Goal: Task Accomplishment & Management: Use online tool/utility

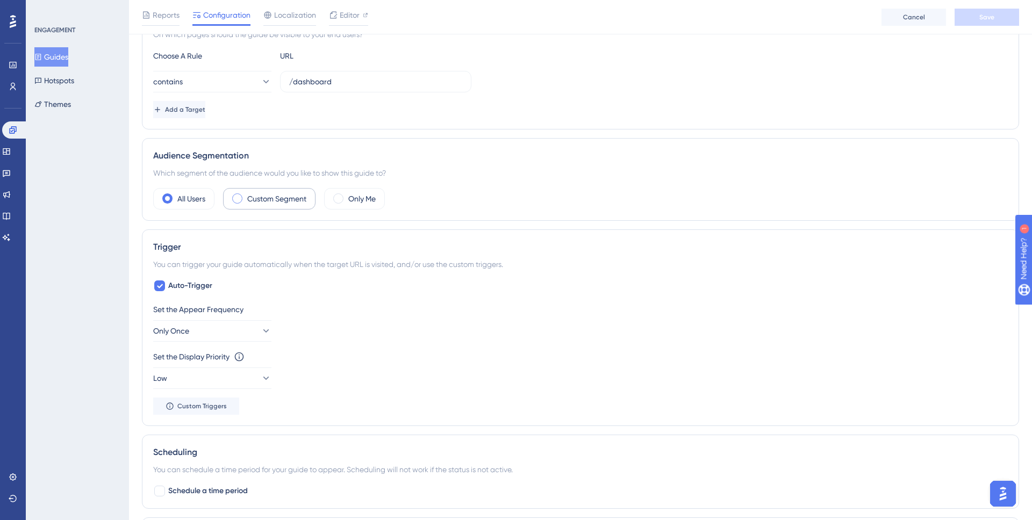
scroll to position [283, 0]
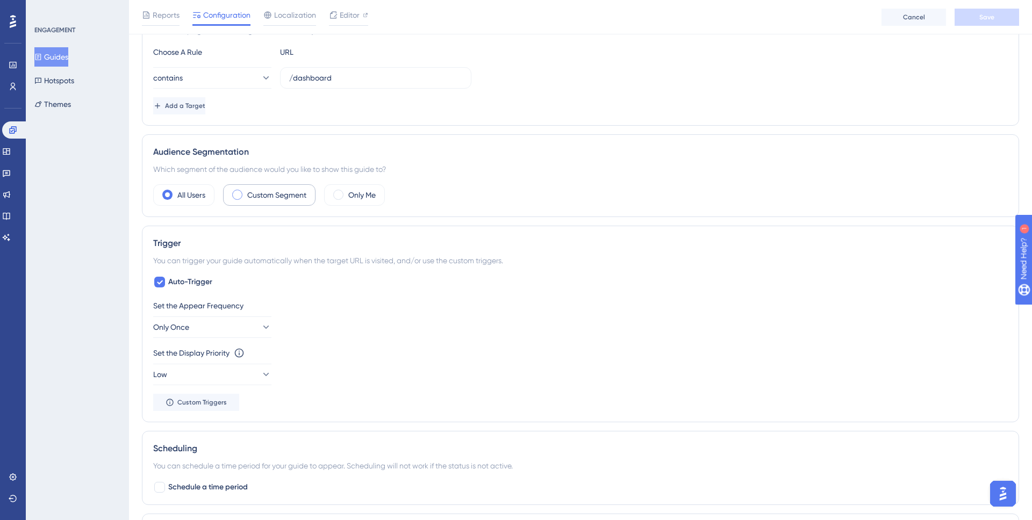
click at [234, 197] on span at bounding box center [237, 195] width 10 height 10
click at [246, 191] on input "radio" at bounding box center [246, 191] width 0 height 0
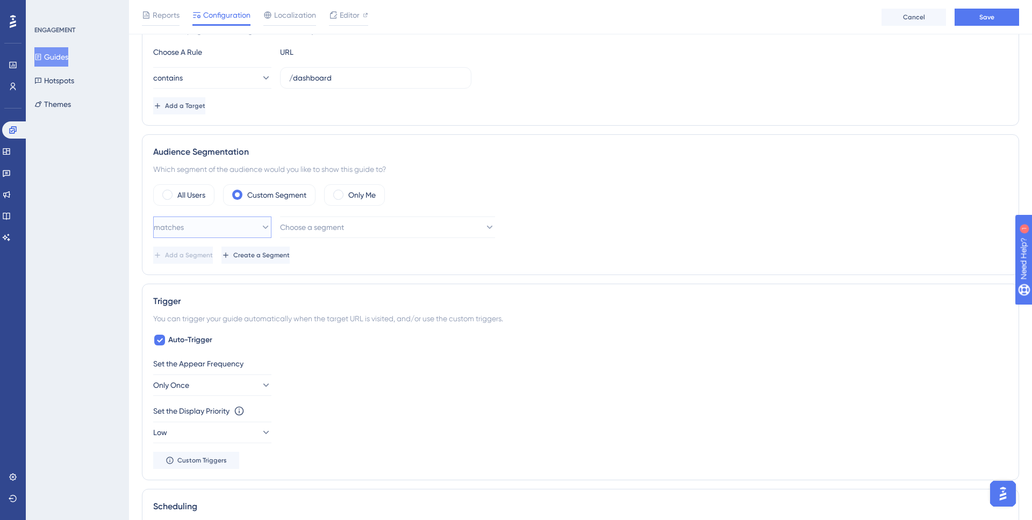
click at [232, 235] on button "matches" at bounding box center [212, 227] width 118 height 21
click at [326, 231] on span "Choose a segment" at bounding box center [312, 227] width 64 height 13
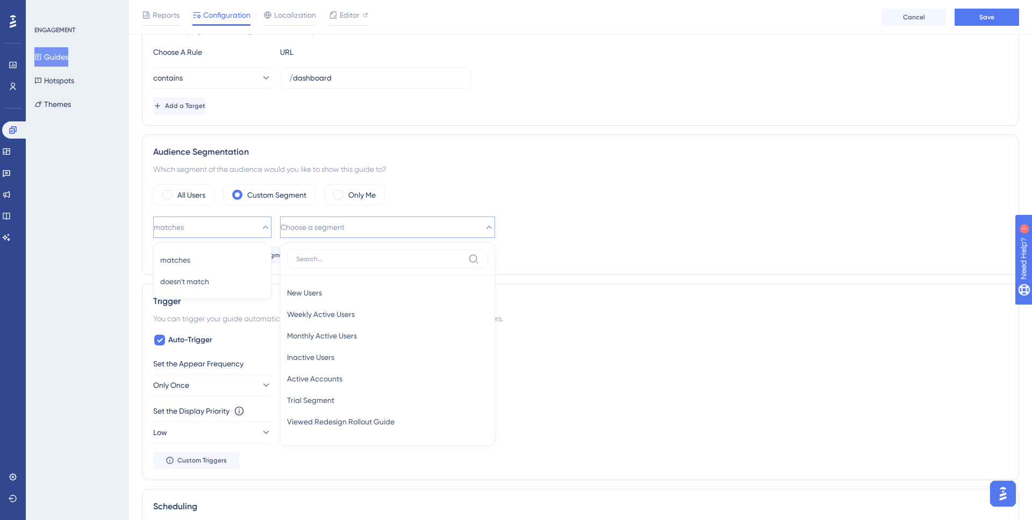
scroll to position [365, 0]
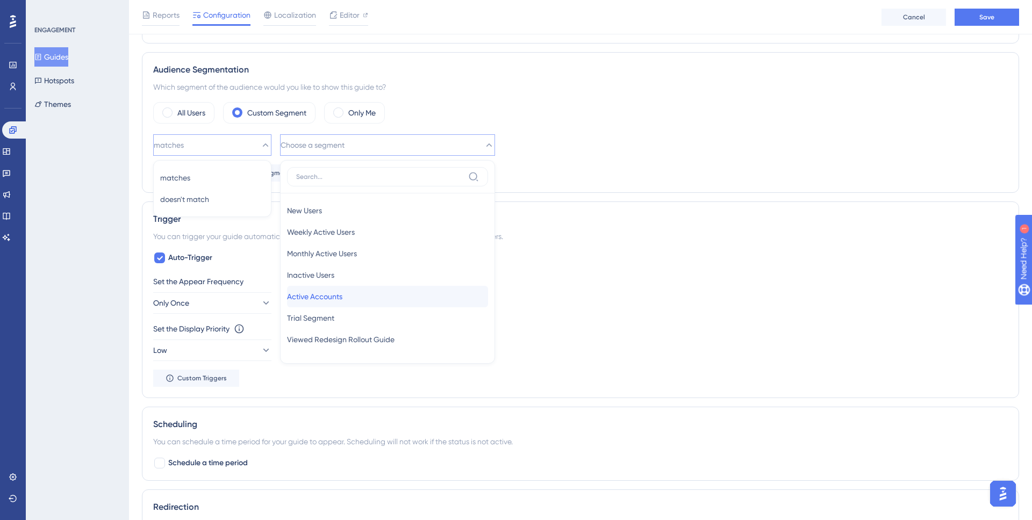
click at [404, 299] on div "Active Accounts Active Accounts" at bounding box center [387, 296] width 201 height 21
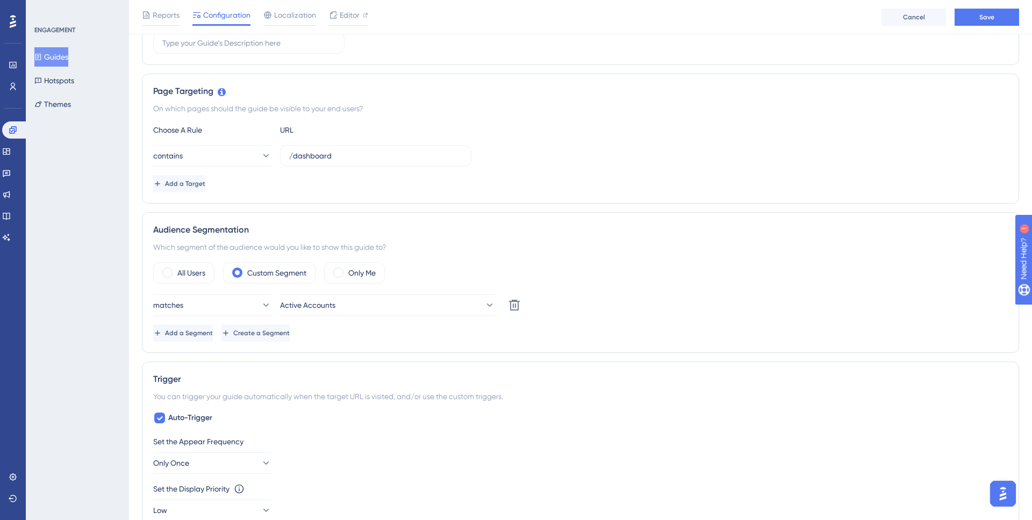
scroll to position [208, 0]
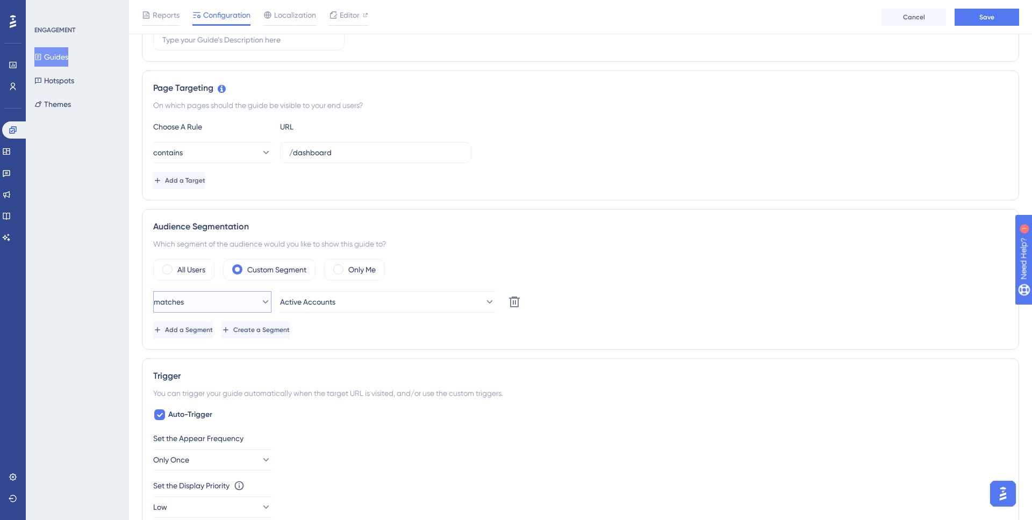
click at [260, 299] on icon at bounding box center [265, 302] width 11 height 11
click at [218, 324] on div "matches matches" at bounding box center [212, 334] width 104 height 21
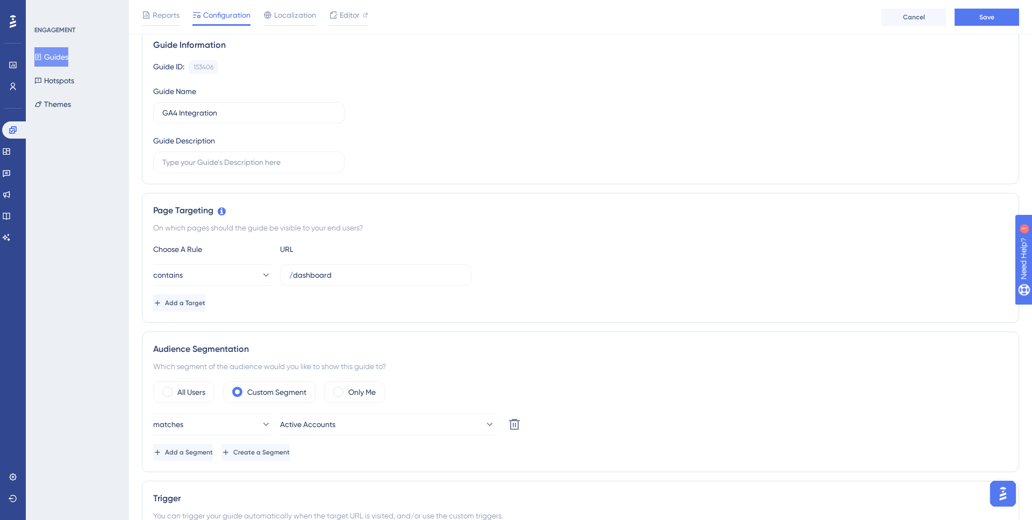
scroll to position [81, 0]
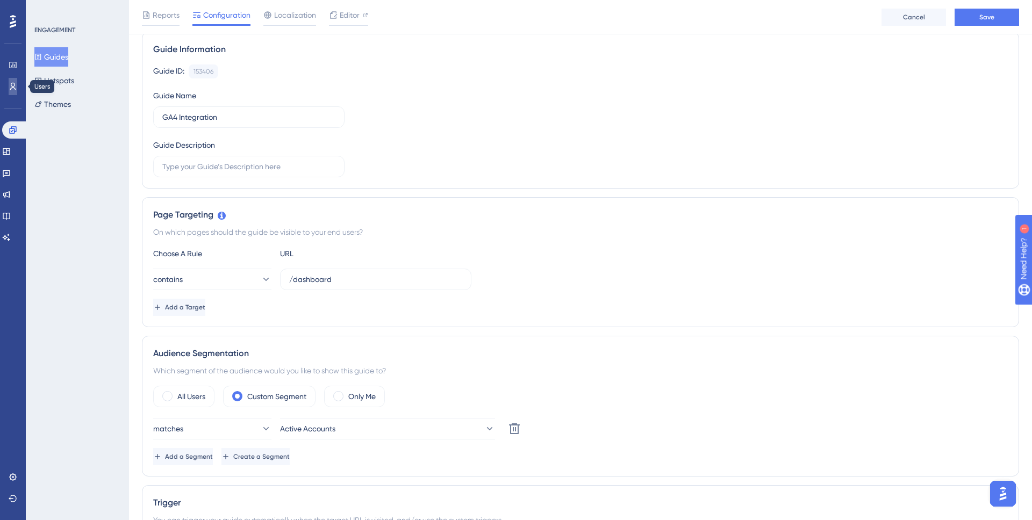
click at [9, 83] on link at bounding box center [13, 86] width 9 height 17
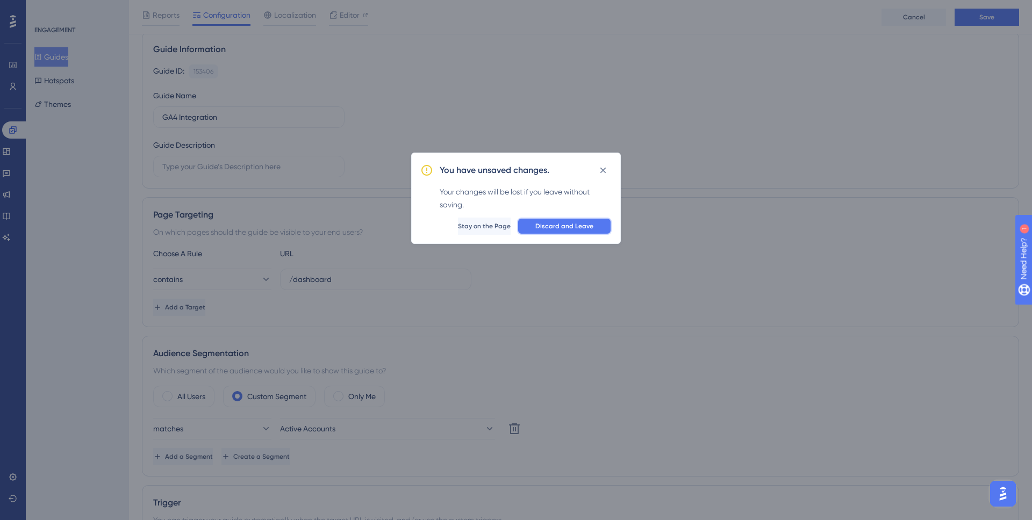
click at [543, 229] on span "Discard and Leave" at bounding box center [564, 226] width 58 height 9
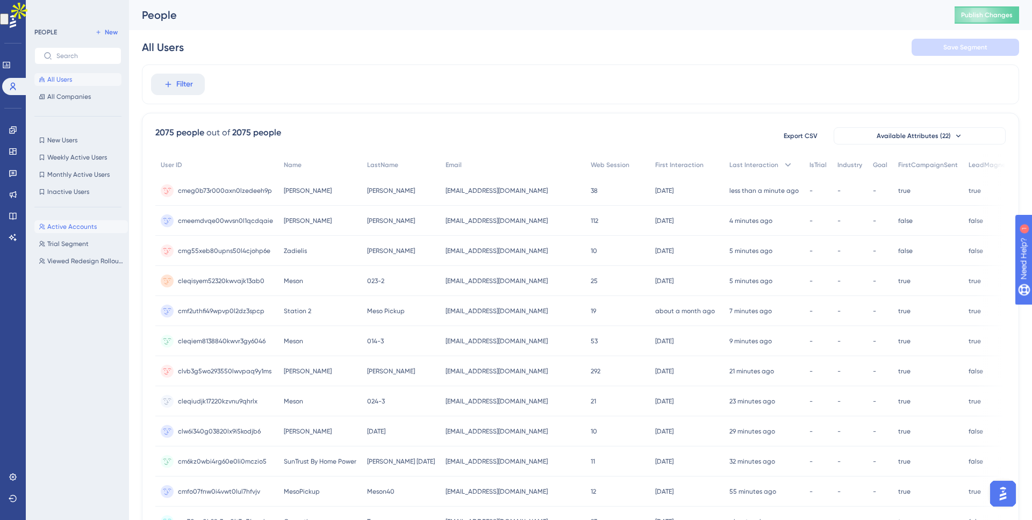
click at [83, 227] on span "Active Accounts" at bounding box center [71, 226] width 49 height 9
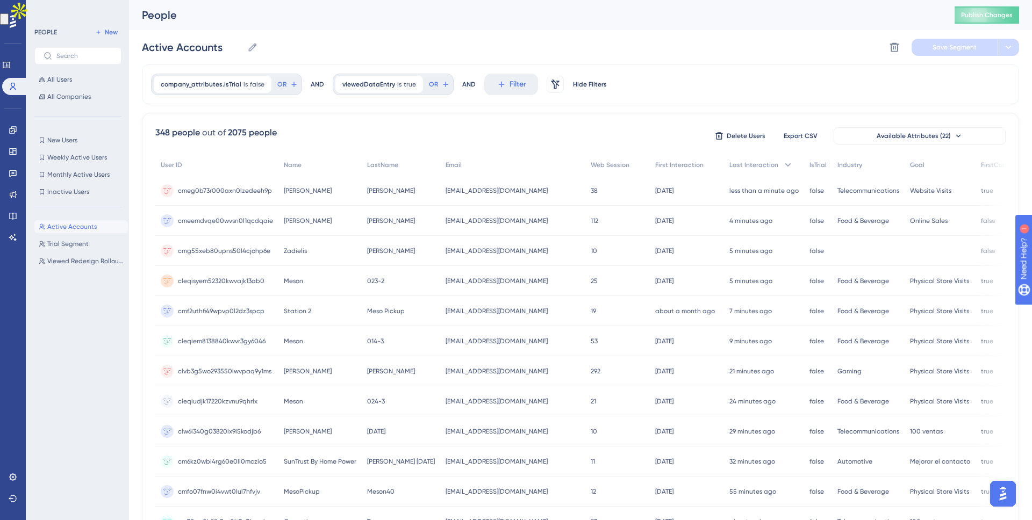
click at [83, 227] on span "Active Accounts" at bounding box center [71, 226] width 49 height 9
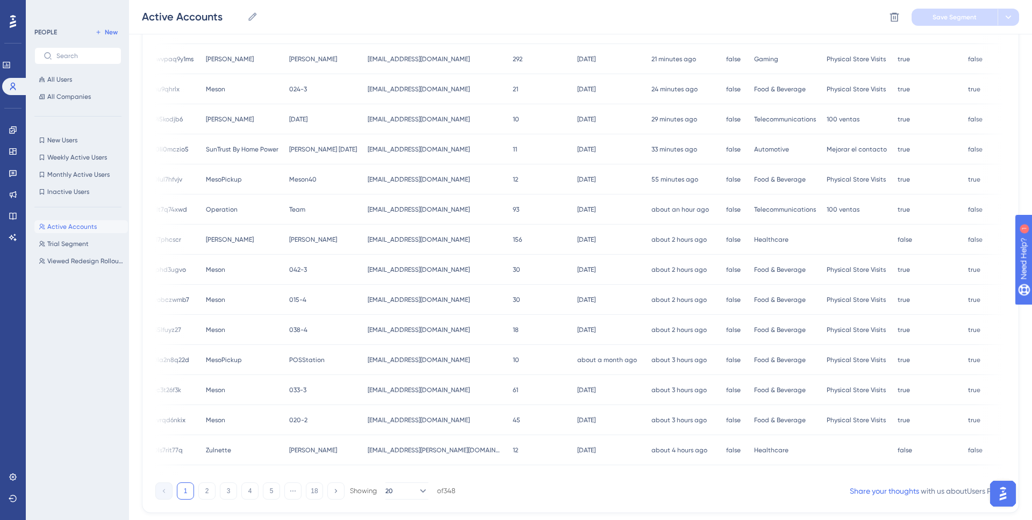
scroll to position [348, 0]
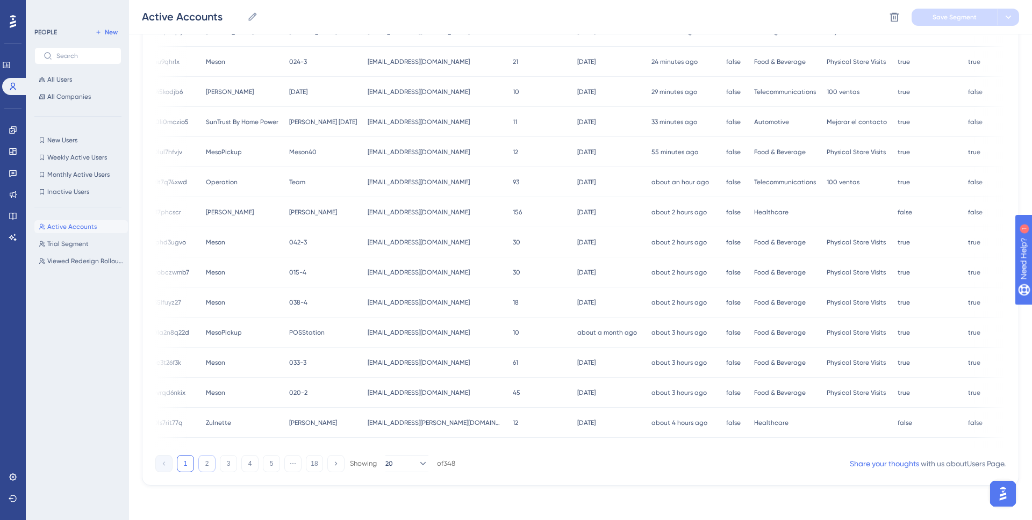
click at [207, 464] on button "2" at bounding box center [206, 463] width 17 height 17
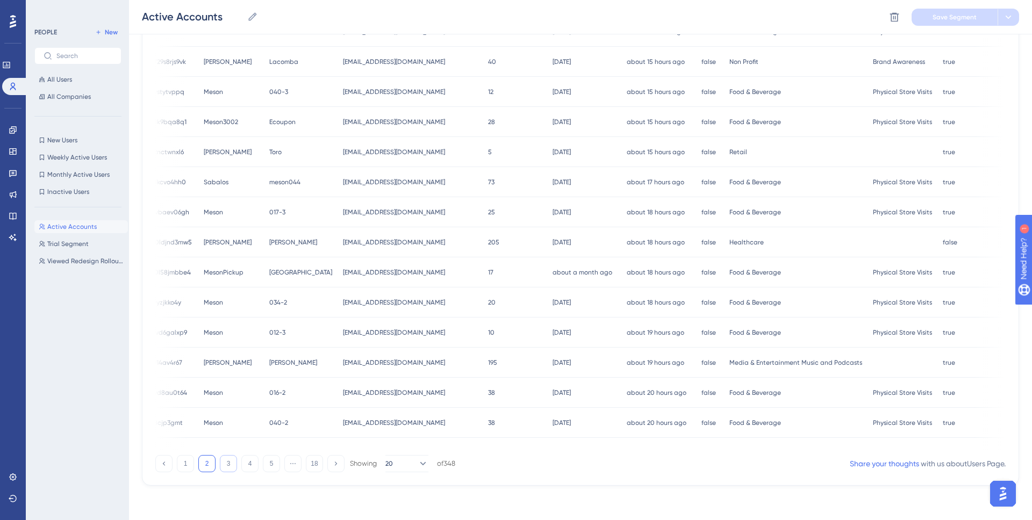
click at [220, 466] on button "3" at bounding box center [228, 463] width 17 height 17
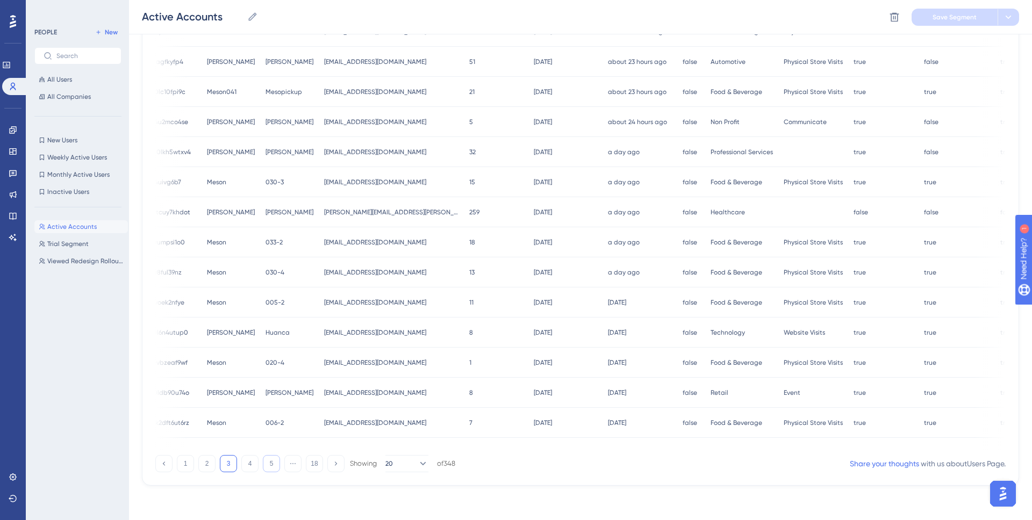
click at [274, 462] on button "5" at bounding box center [271, 463] width 17 height 17
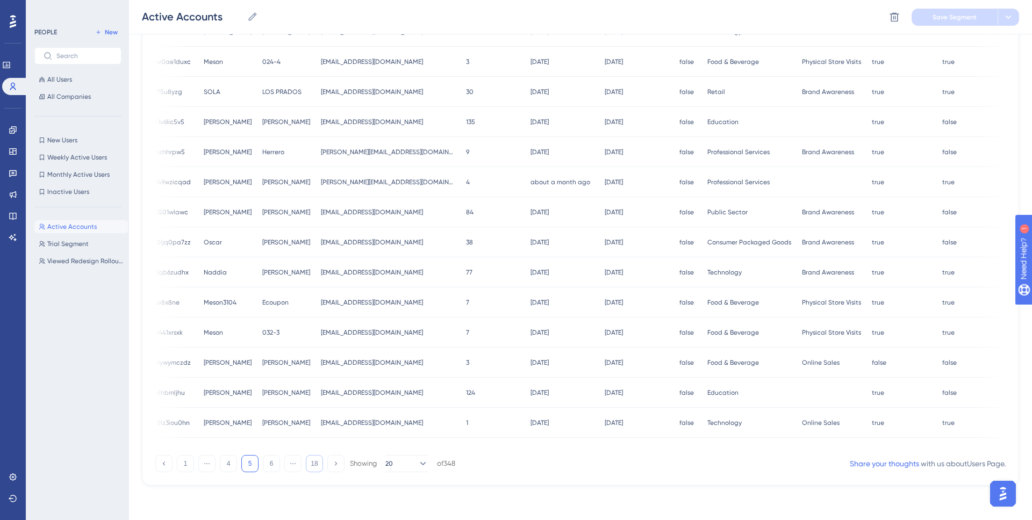
click at [312, 464] on button "18" at bounding box center [314, 463] width 17 height 17
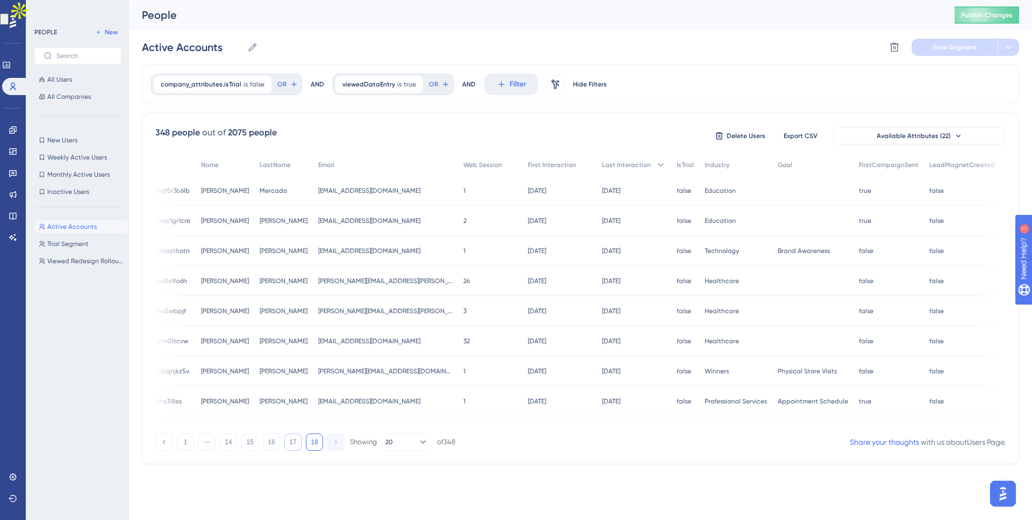
click at [291, 446] on button "17" at bounding box center [292, 442] width 17 height 17
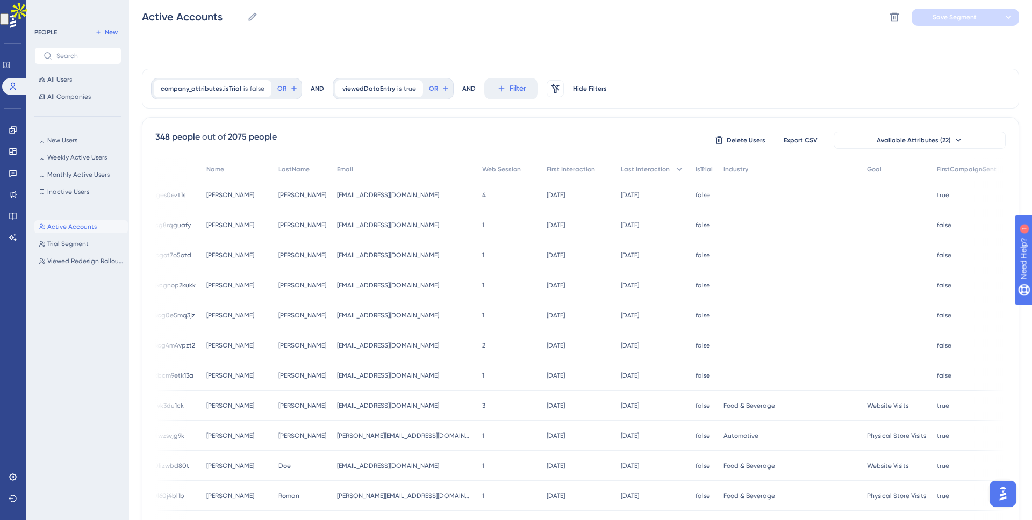
scroll to position [348, 0]
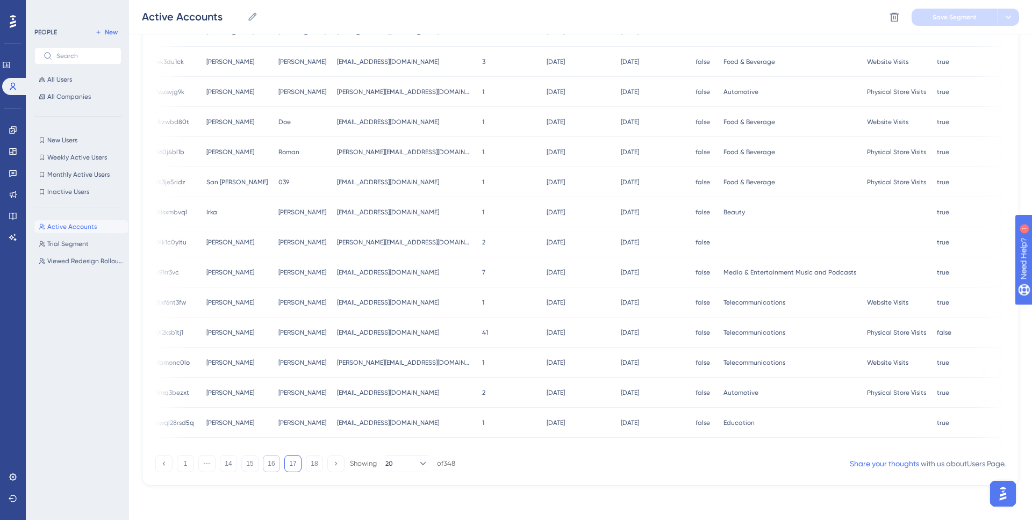
click at [268, 467] on button "16" at bounding box center [271, 463] width 17 height 17
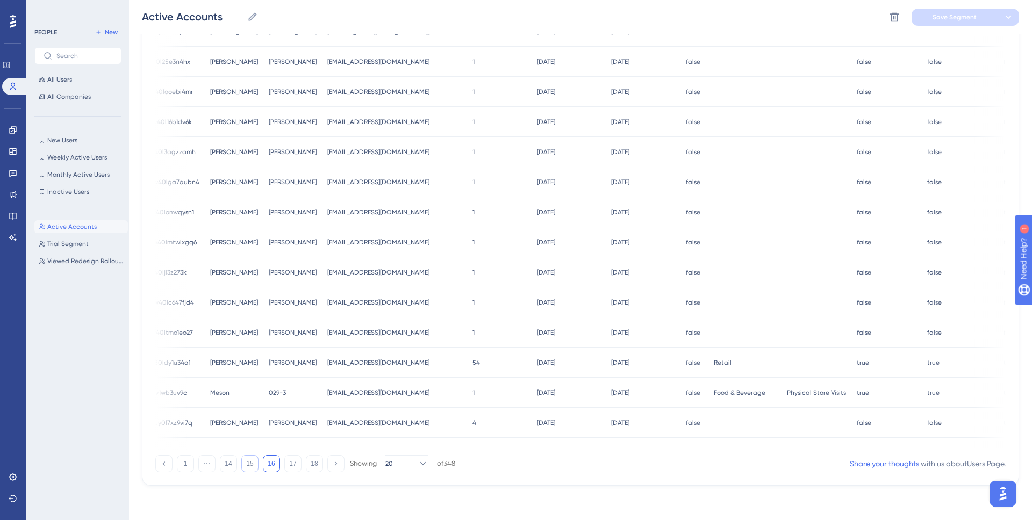
click at [249, 469] on button "15" at bounding box center [249, 463] width 17 height 17
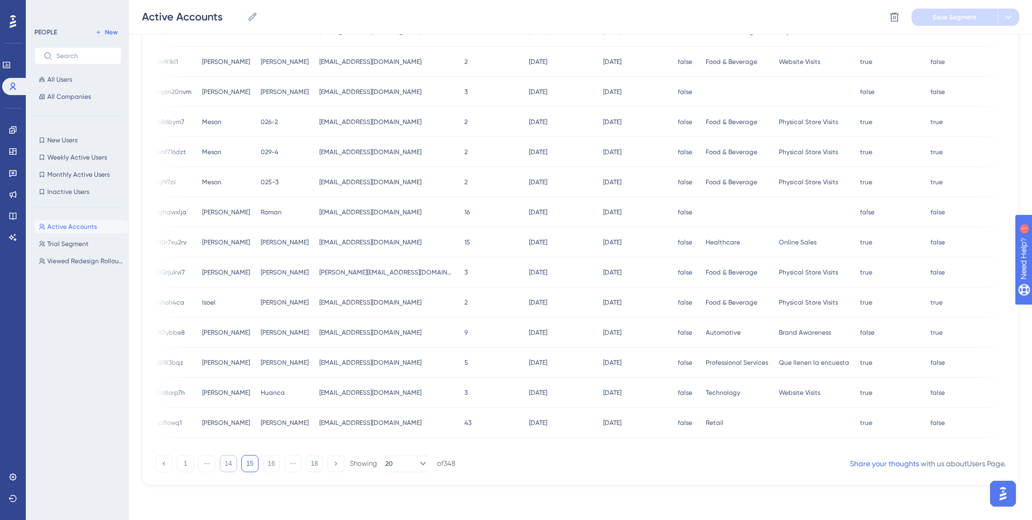
click at [231, 466] on button "14" at bounding box center [228, 463] width 17 height 17
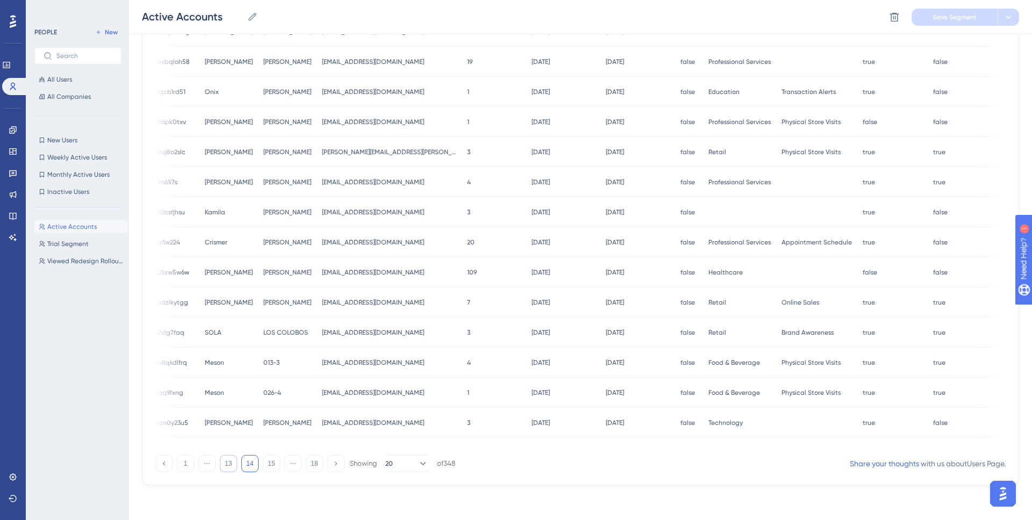
click at [224, 463] on button "13" at bounding box center [228, 463] width 17 height 17
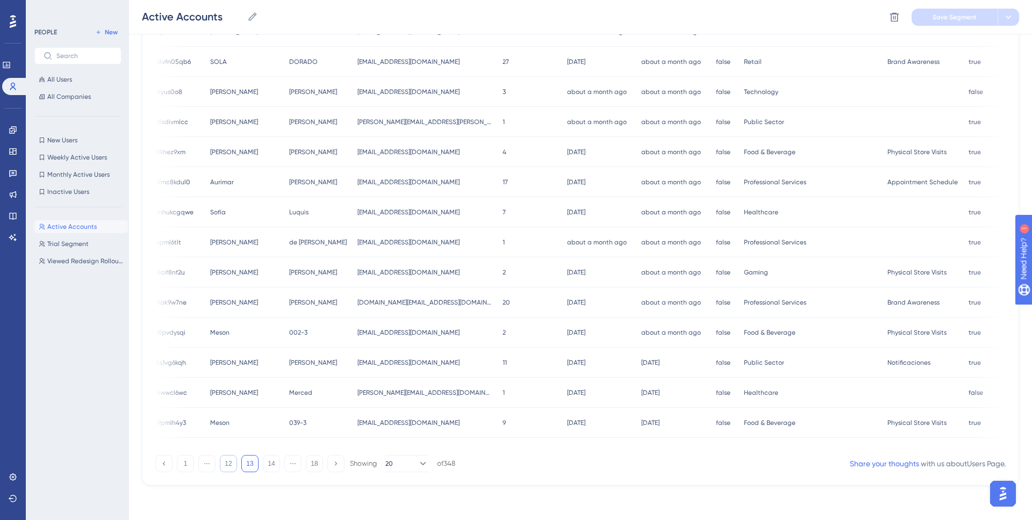
click at [228, 463] on button "12" at bounding box center [228, 463] width 17 height 17
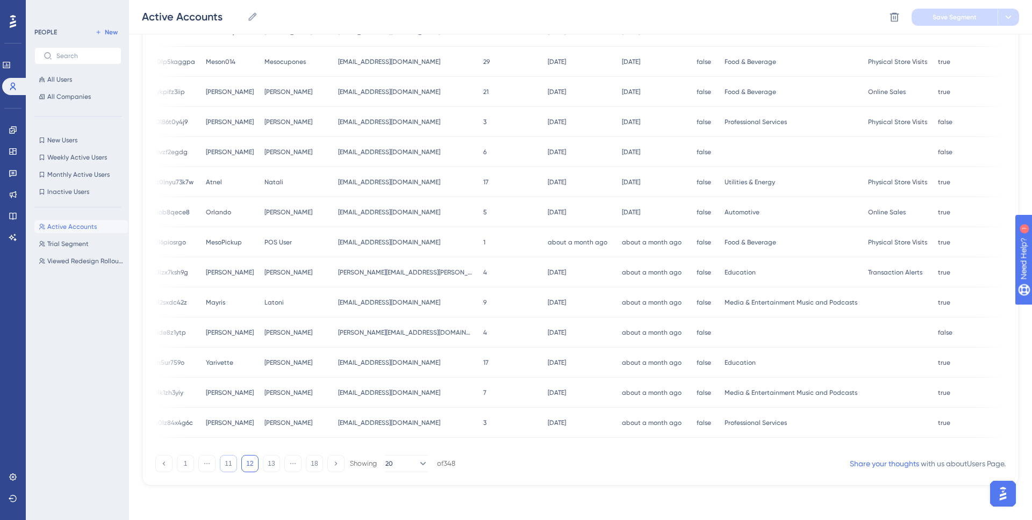
click at [226, 464] on button "11" at bounding box center [228, 463] width 17 height 17
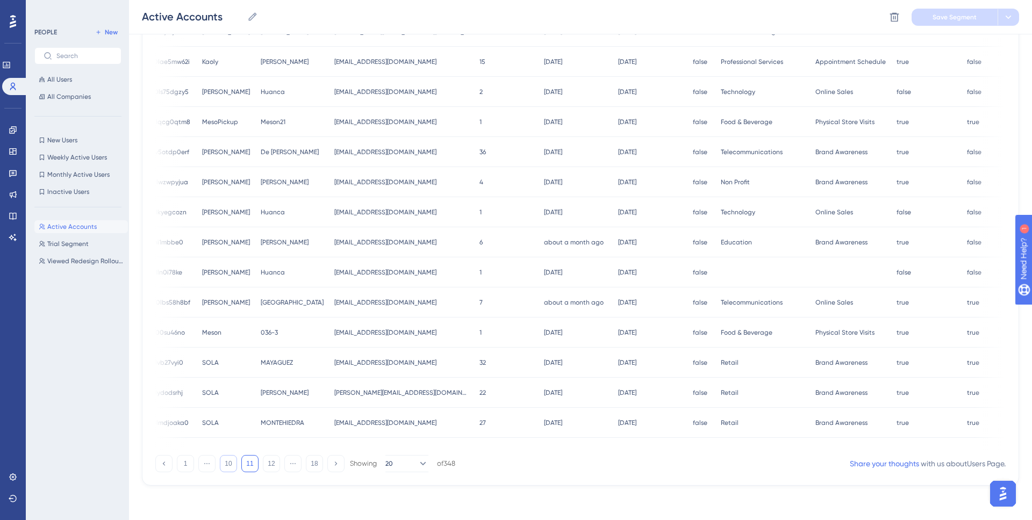
click at [226, 464] on button "10" at bounding box center [228, 463] width 17 height 17
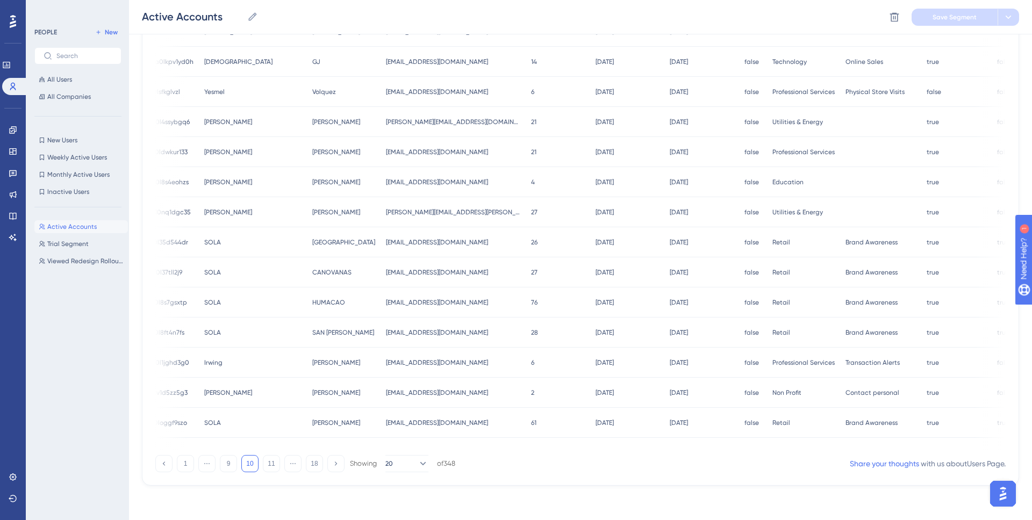
click at [217, 465] on div "1 ⋯ 9 10 11 ⋯ 18 Showing 20 of 348" at bounding box center [305, 463] width 300 height 17
click at [220, 465] on button "9" at bounding box center [228, 463] width 17 height 17
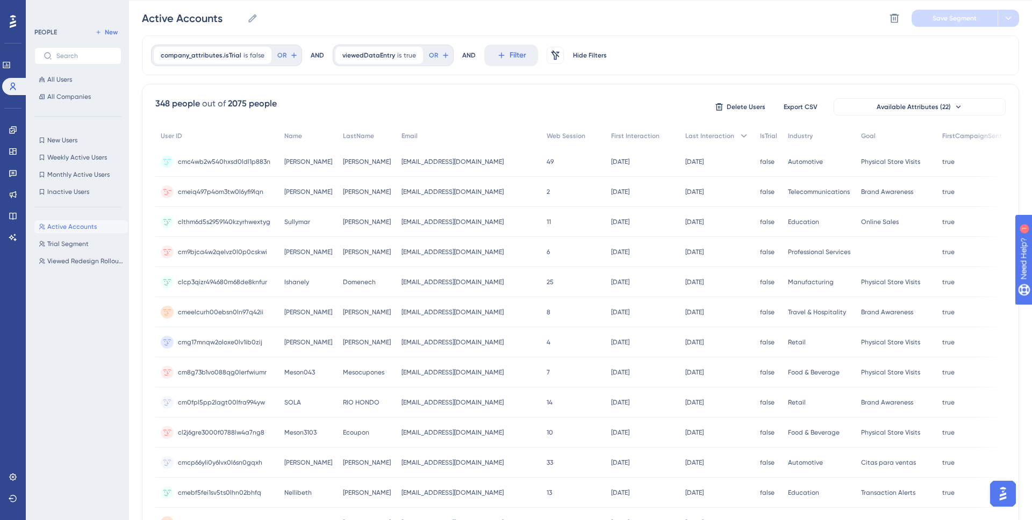
scroll to position [0, 0]
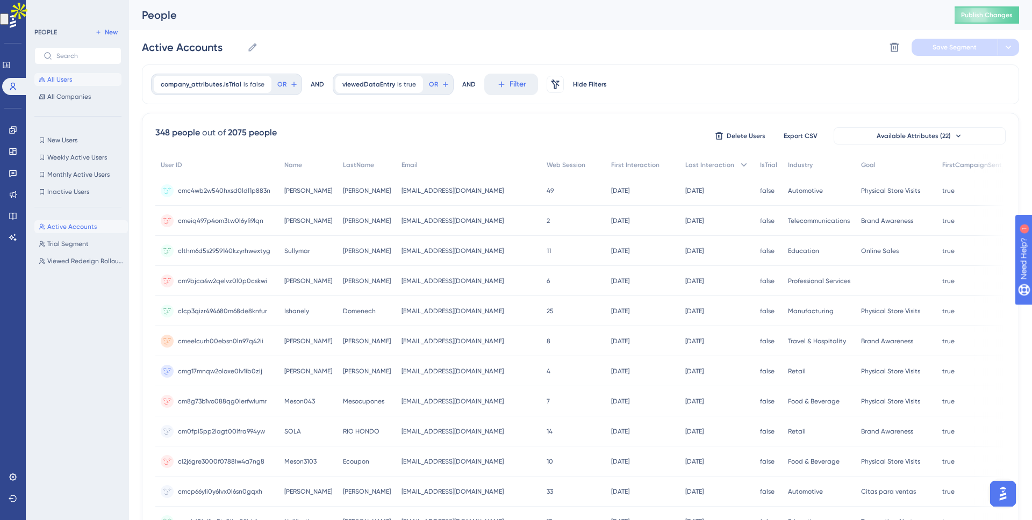
click at [66, 78] on span "All Users" at bounding box center [59, 79] width 25 height 9
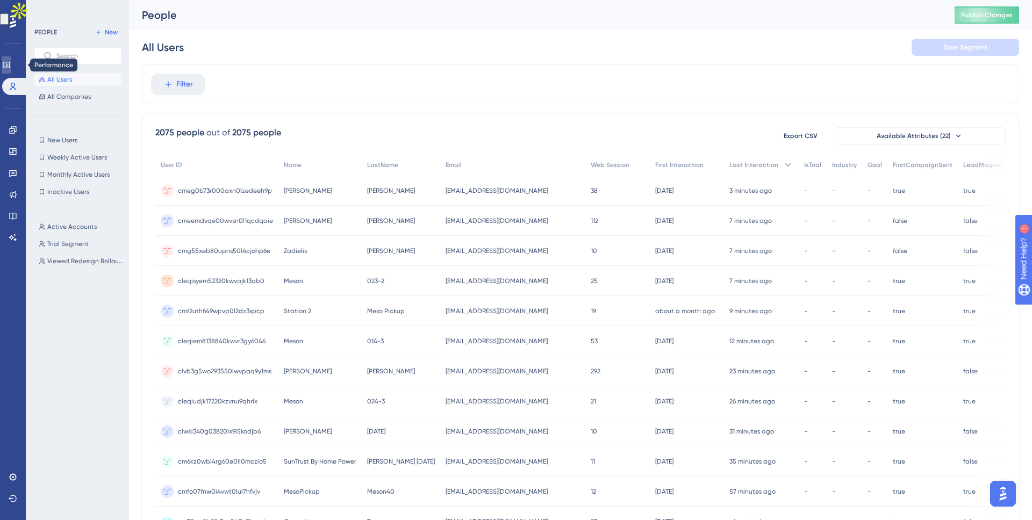
click at [10, 68] on icon at bounding box center [6, 65] width 9 height 9
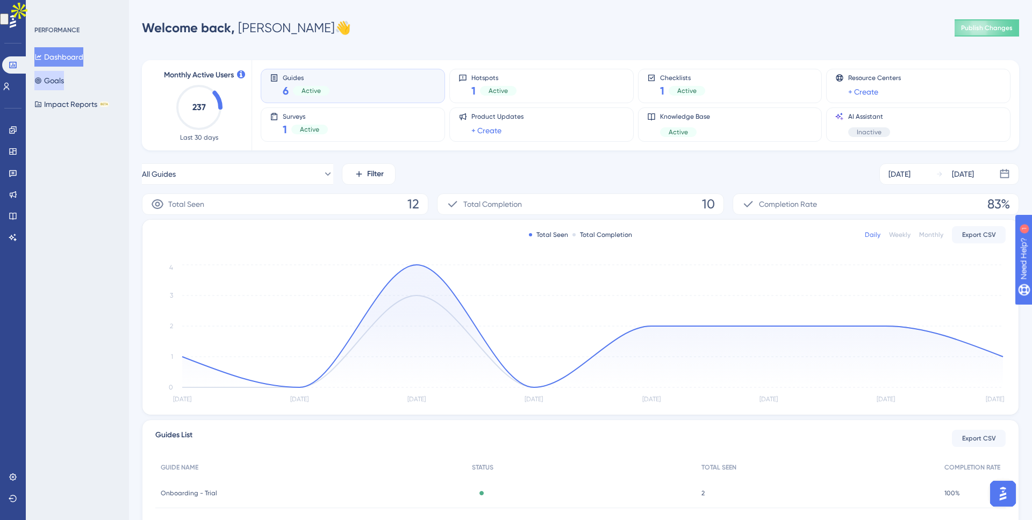
click at [64, 74] on button "Goals" at bounding box center [49, 80] width 30 height 19
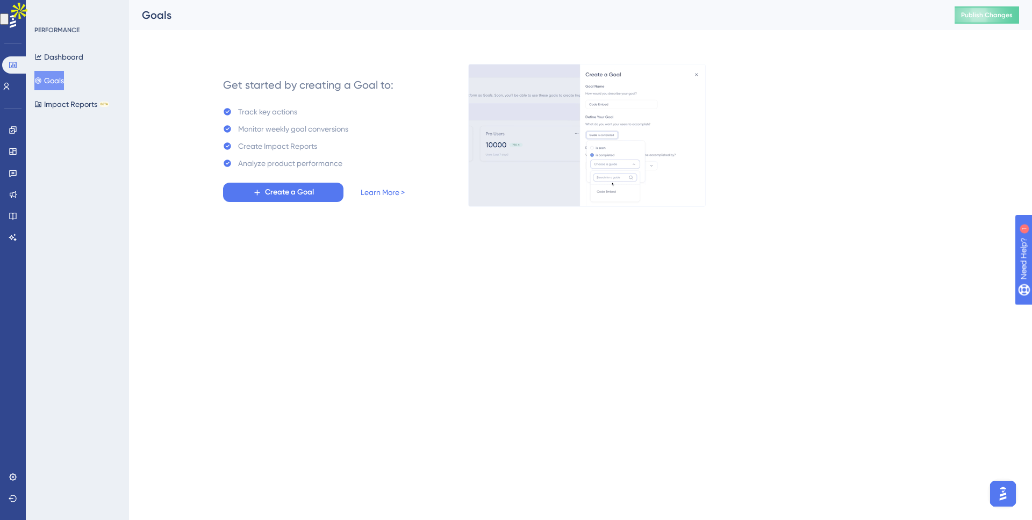
click at [580, 84] on img at bounding box center [587, 135] width 238 height 143
click at [11, 152] on icon at bounding box center [13, 151] width 9 height 9
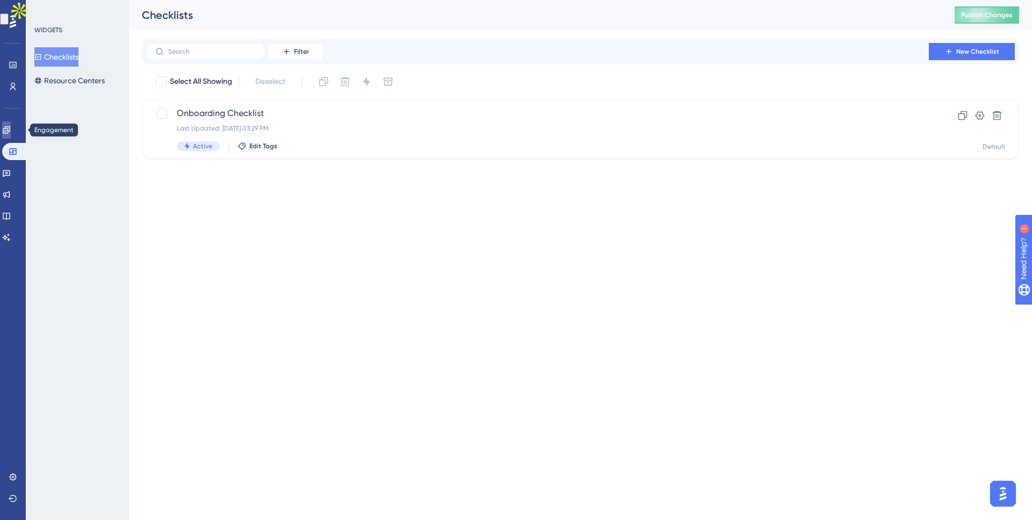
click at [10, 132] on icon at bounding box center [6, 129] width 7 height 7
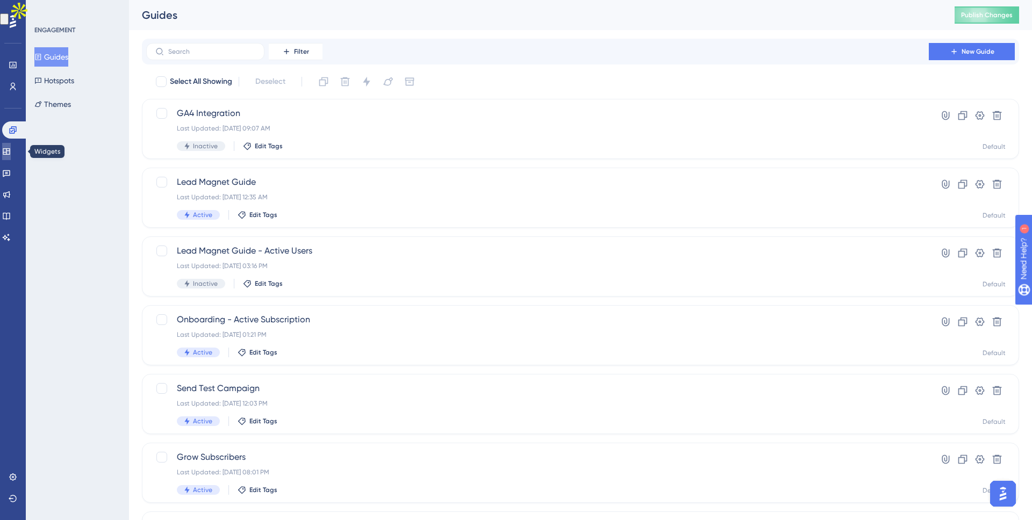
click at [11, 150] on icon at bounding box center [6, 151] width 9 height 9
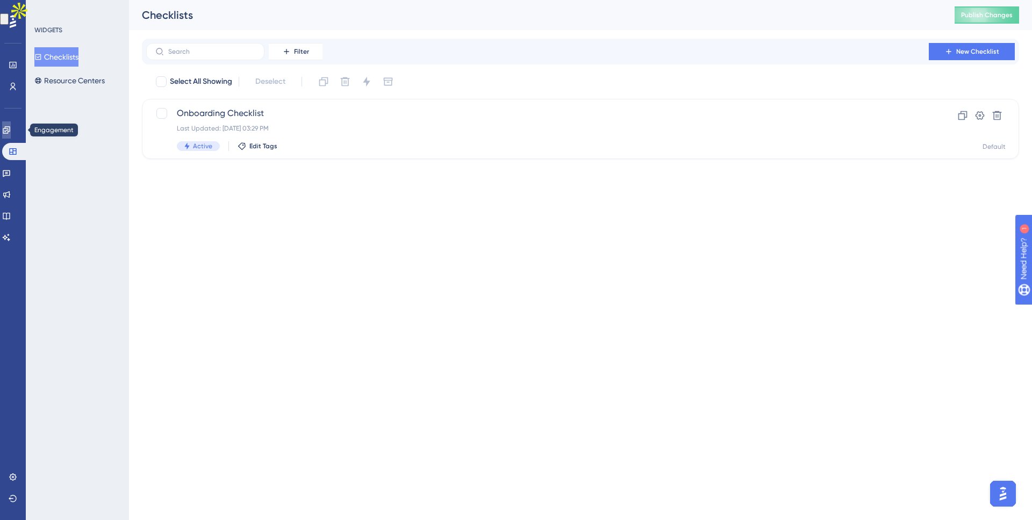
click at [5, 132] on link at bounding box center [6, 129] width 9 height 17
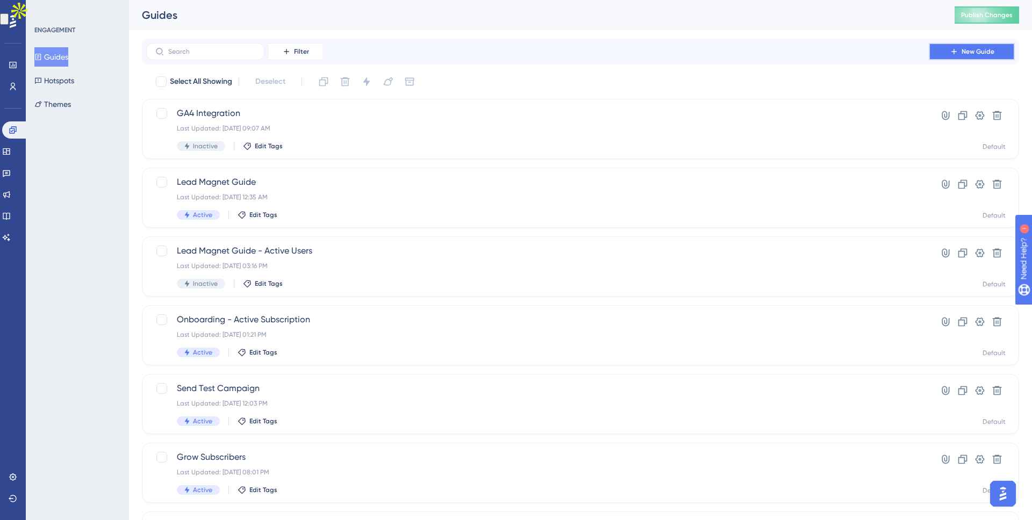
click at [986, 52] on span "New Guide" at bounding box center [977, 51] width 33 height 9
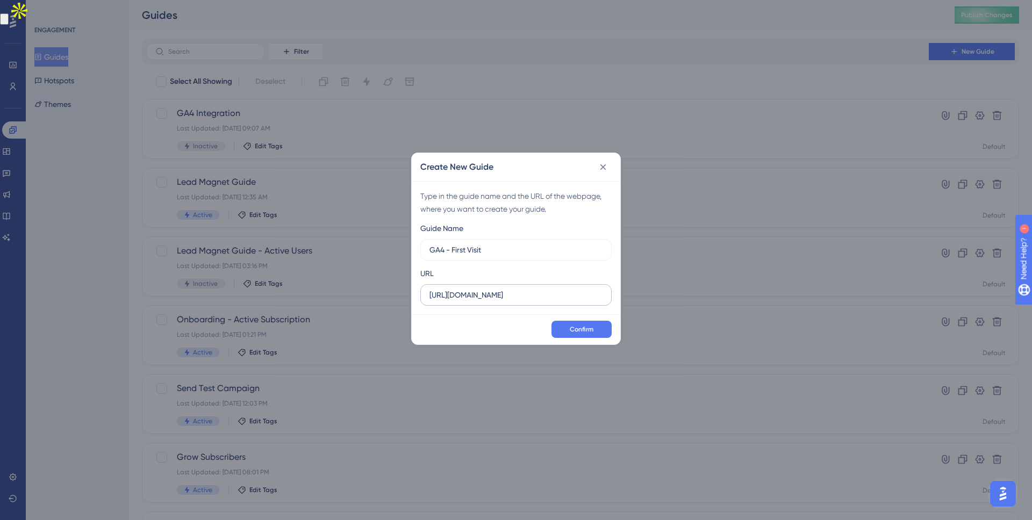
type input "GA4 - First Visit"
drag, startPoint x: 523, startPoint y: 296, endPoint x: 421, endPoint y: 294, distance: 102.6
click at [421, 294] on label "[URL][DOMAIN_NAME]" at bounding box center [515, 294] width 191 height 21
click at [548, 287] on label "[URL][DOMAIN_NAME]" at bounding box center [515, 294] width 191 height 21
click at [548, 289] on input "[URL][DOMAIN_NAME]" at bounding box center [515, 295] width 173 height 12
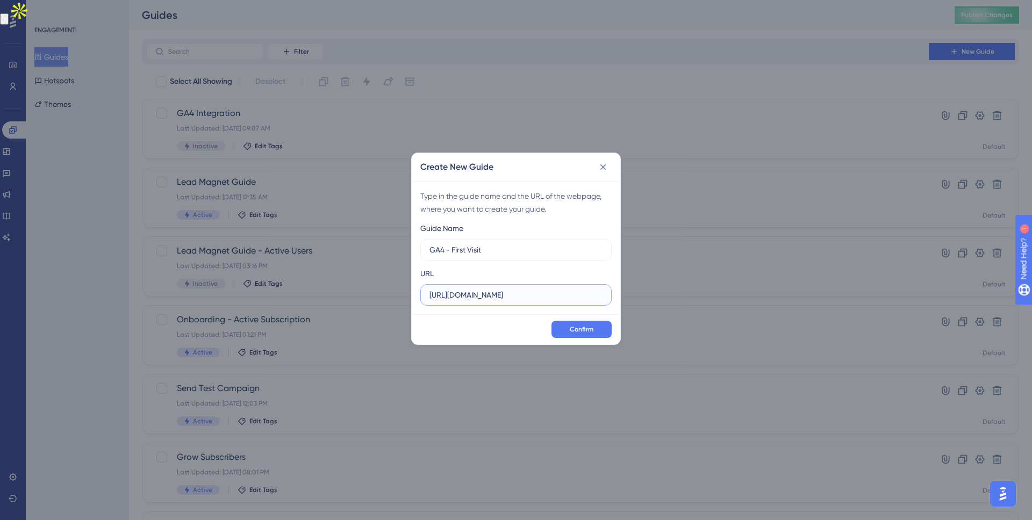
click at [535, 294] on input "[URL][DOMAIN_NAME]" at bounding box center [515, 295] width 173 height 12
click at [569, 298] on input "[URL][DOMAIN_NAME]" at bounding box center [515, 295] width 173 height 12
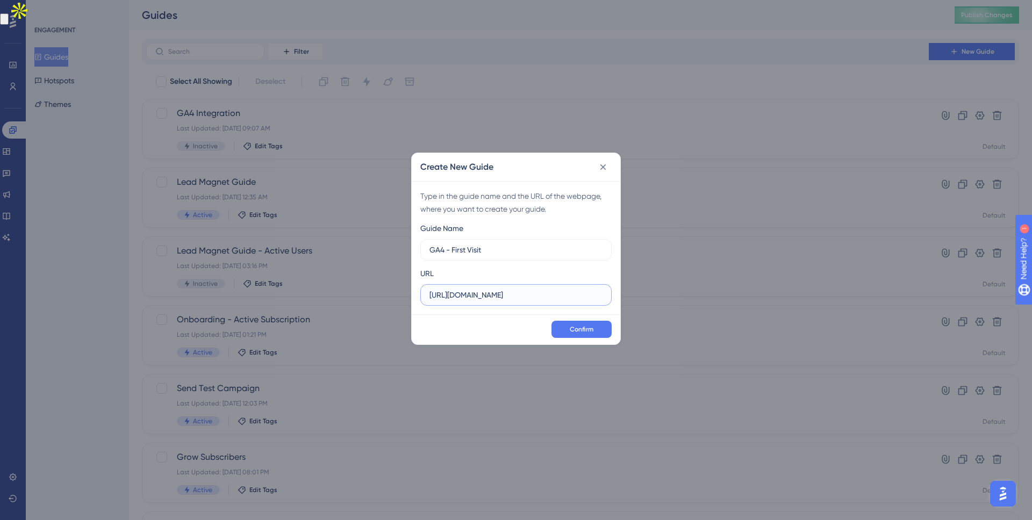
type input "[URL][DOMAIN_NAME]"
click at [529, 262] on div "Guide Name GA4 - First Visit URL [URL][DOMAIN_NAME]" at bounding box center [515, 264] width 191 height 84
click at [586, 325] on span "Confirm" at bounding box center [582, 329] width 24 height 9
